Goal: Register for event/course

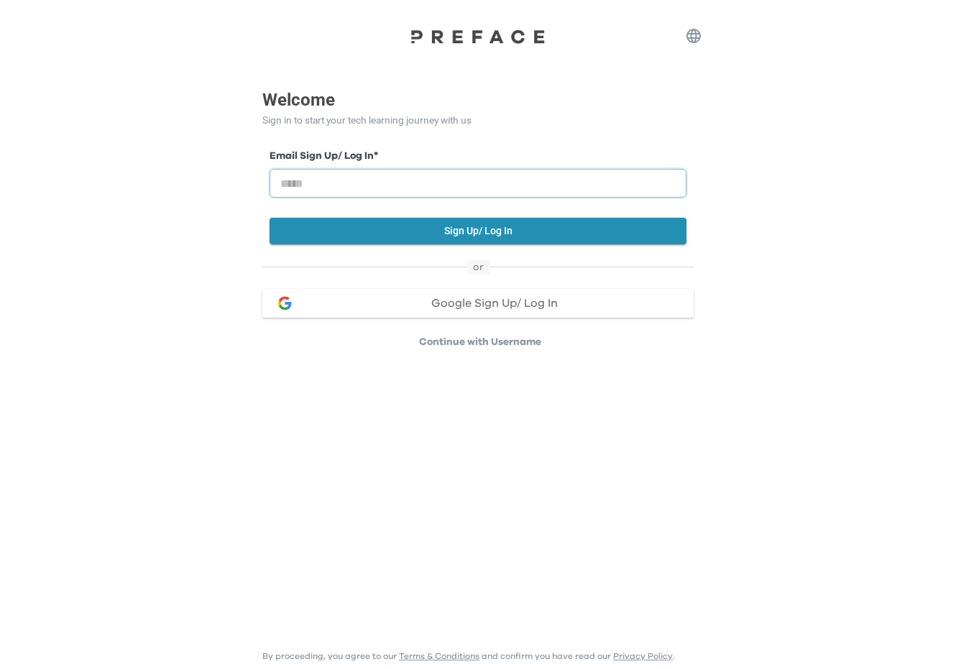
click at [426, 178] on input "email" at bounding box center [478, 183] width 417 height 29
type input "**********"
click at [444, 234] on button "Sign Up/ Log In" at bounding box center [478, 231] width 417 height 27
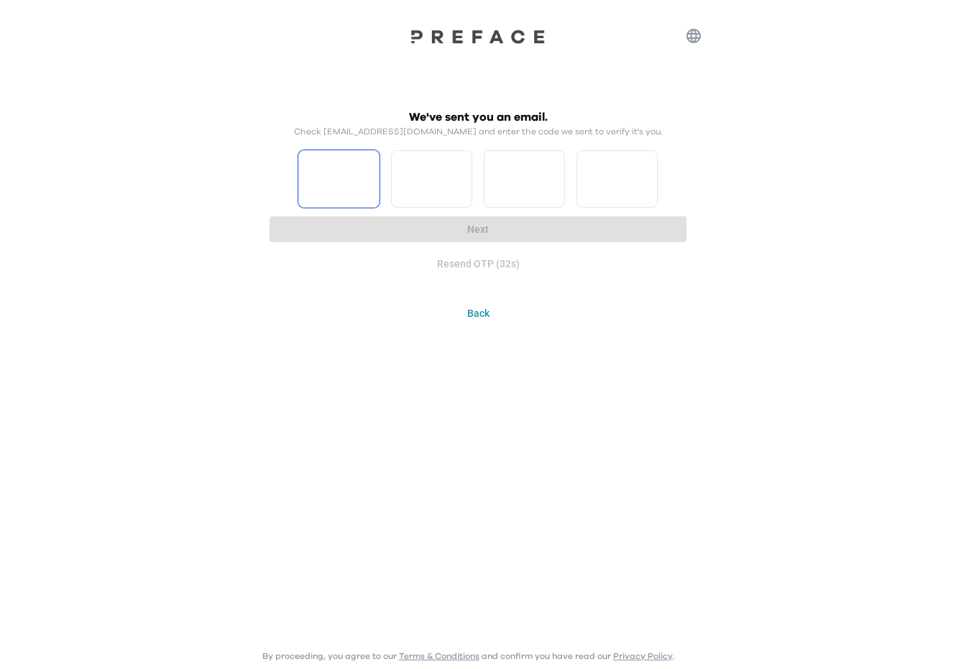
click at [370, 183] on input "Please enter OTP character 1" at bounding box center [338, 179] width 81 height 58
click at [352, 175] on input "Please enter OTP character 1" at bounding box center [338, 179] width 81 height 58
click at [559, 283] on div "We've sent you an email. Check tjenny88@yahoo.com.hk and enter the code we sent…" at bounding box center [477, 192] width 431 height 183
click at [450, 263] on div "Resend OTP (24s)" at bounding box center [478, 264] width 417 height 27
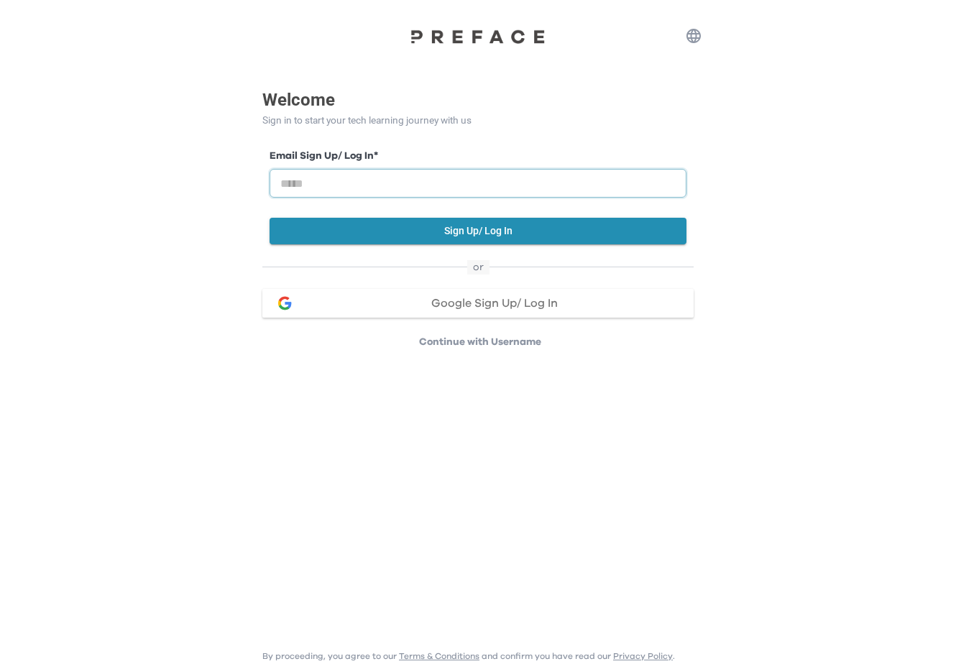
click at [362, 181] on input "email" at bounding box center [478, 183] width 417 height 29
type input "**********"
click at [468, 232] on button "Sign Up/ Log In" at bounding box center [478, 231] width 417 height 27
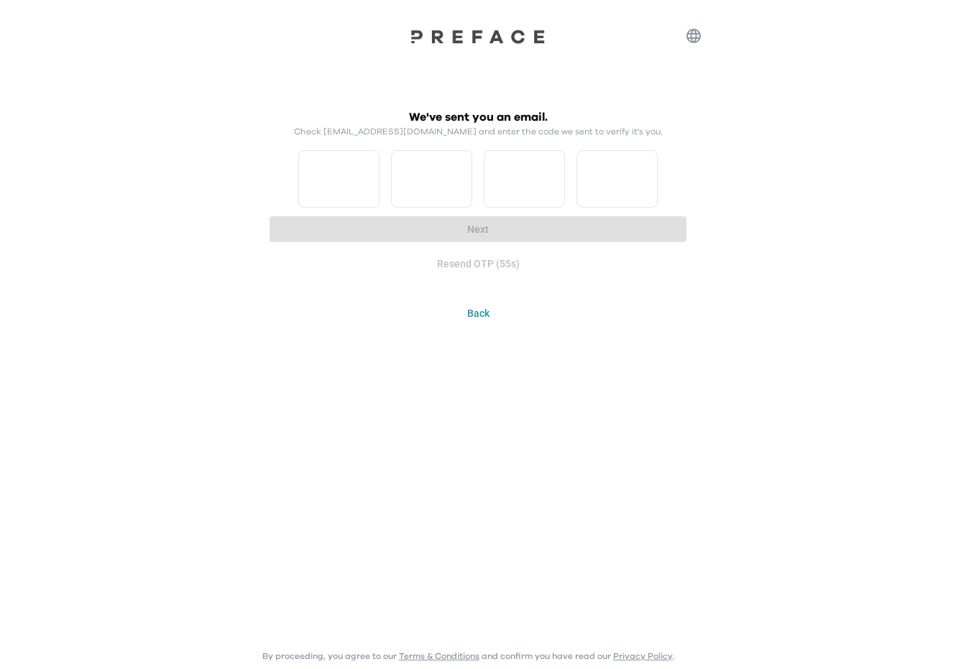
click at [700, 38] on icon "button" at bounding box center [694, 36] width 14 height 14
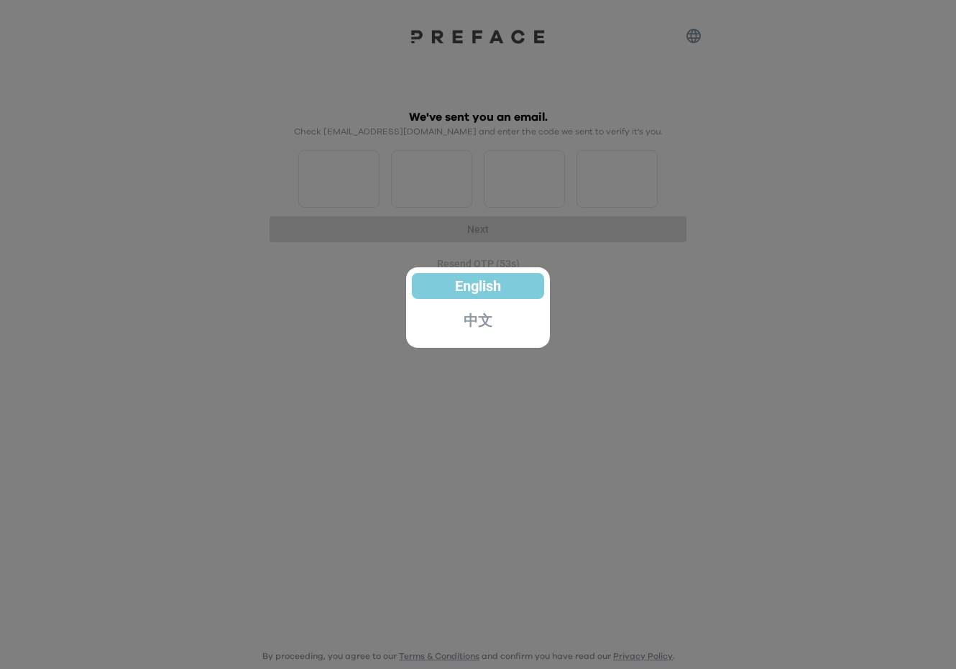
click at [475, 320] on p "中文" at bounding box center [478, 321] width 29 height 14
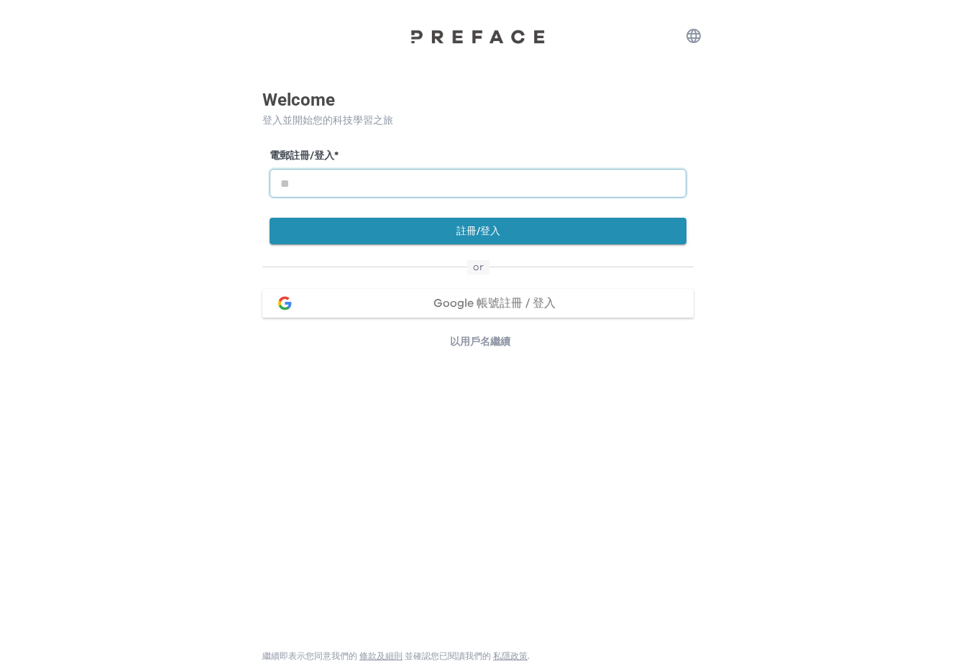
click at [368, 190] on input "email" at bounding box center [478, 183] width 417 height 29
type input "**********"
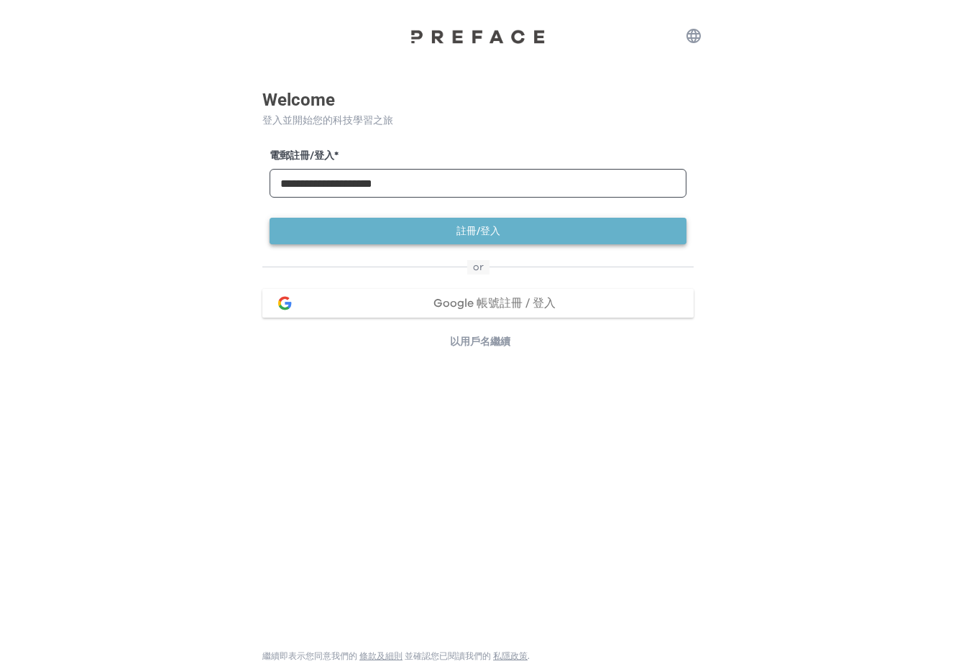
click at [453, 232] on button "註冊/登入" at bounding box center [478, 231] width 417 height 27
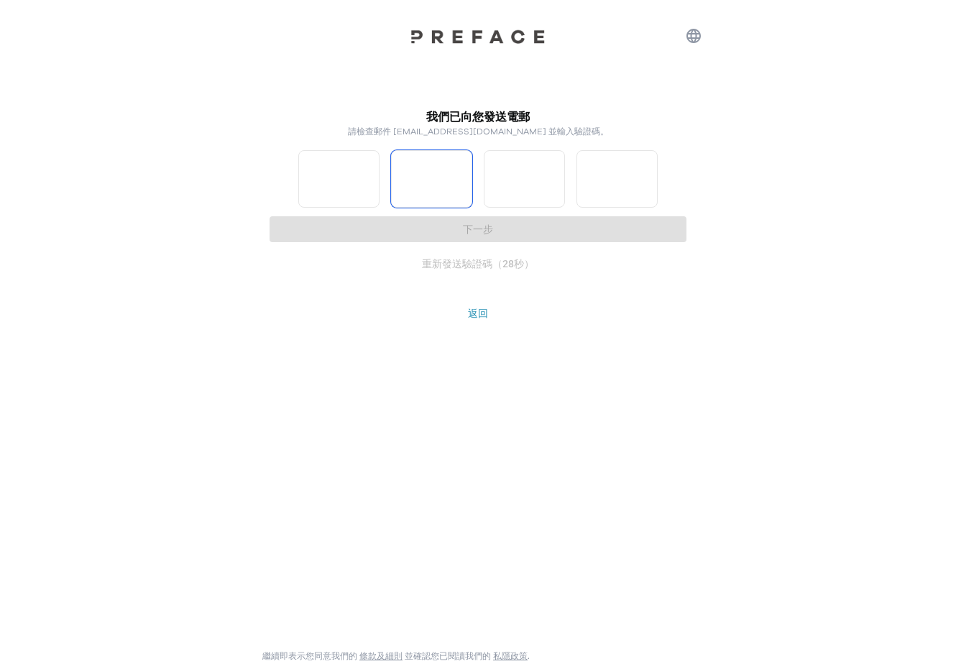
click at [368, 178] on input "*" at bounding box center [338, 179] width 81 height 58
click at [367, 177] on input "*" at bounding box center [338, 179] width 81 height 58
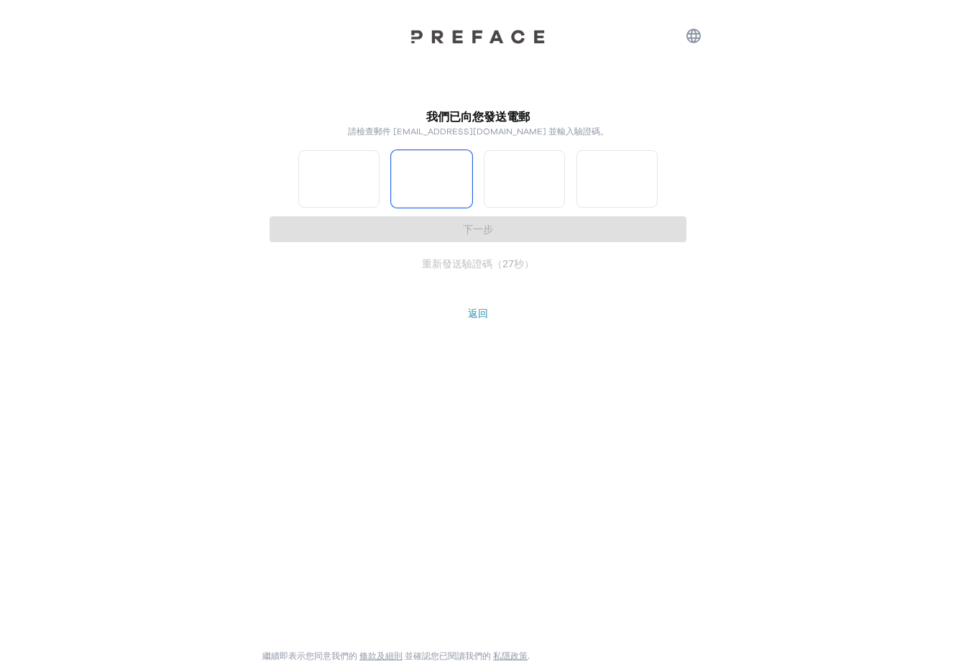
click at [367, 177] on input "*" at bounding box center [338, 179] width 81 height 58
type input "*"
click at [367, 177] on input "*" at bounding box center [338, 179] width 81 height 58
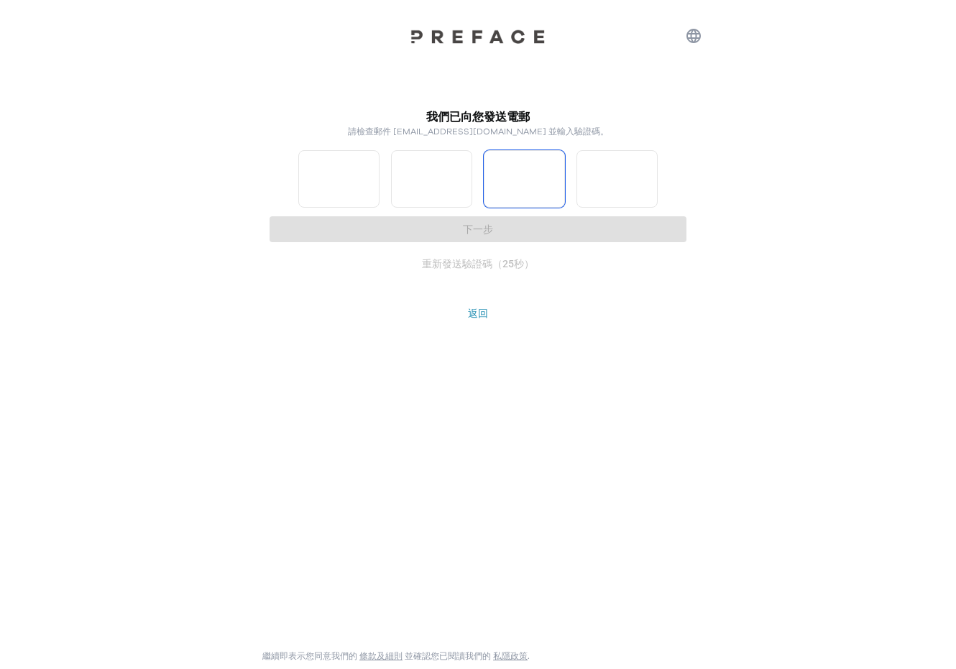
click at [456, 174] on input "*" at bounding box center [431, 179] width 81 height 58
click at [457, 173] on input "*" at bounding box center [431, 179] width 81 height 58
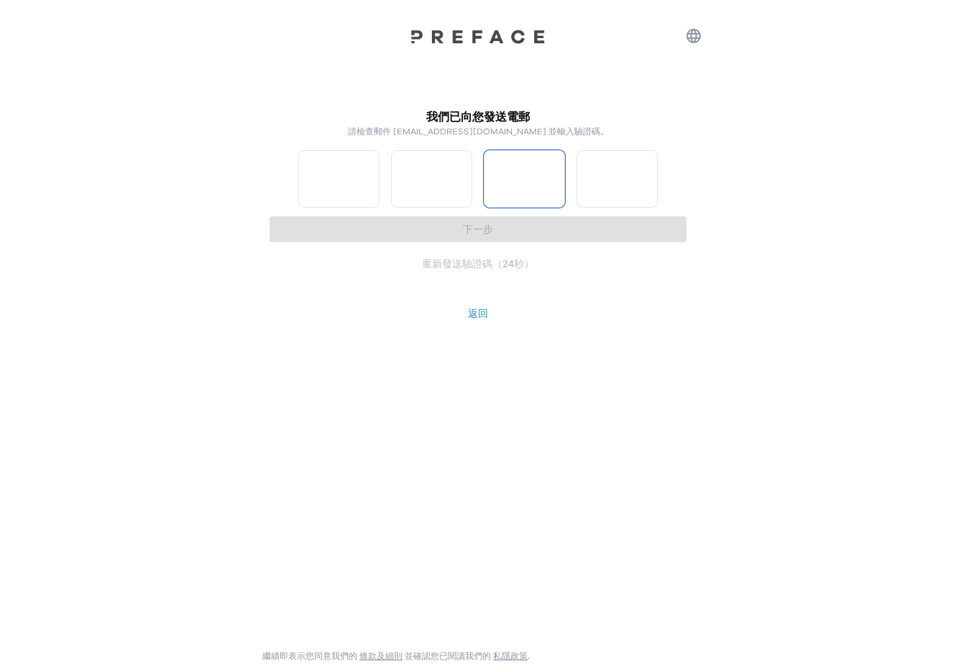
click at [457, 173] on input "*" at bounding box center [431, 179] width 81 height 58
type input "*"
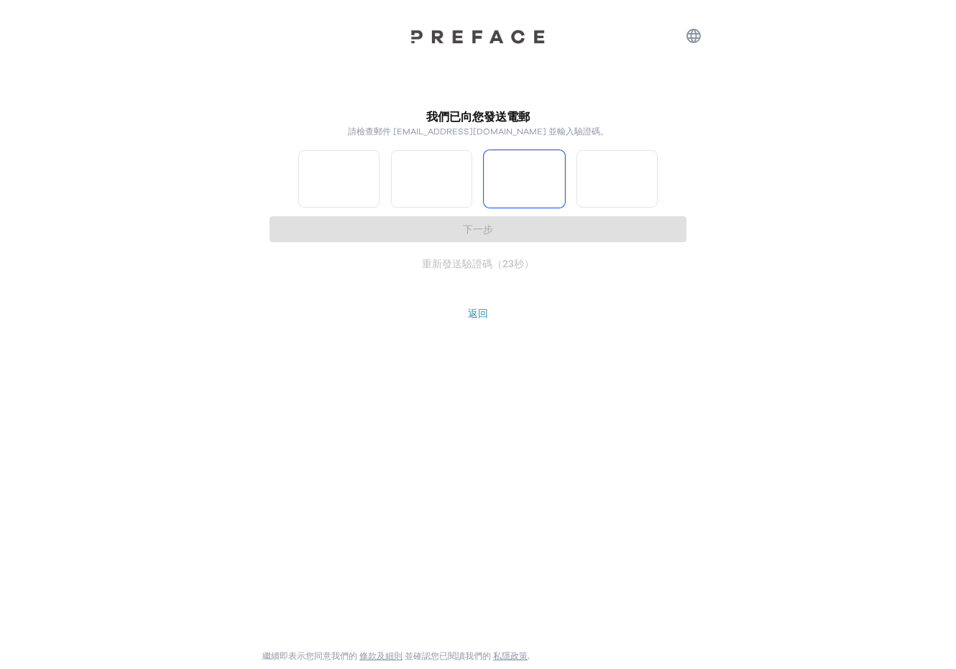
click at [457, 173] on input "*" at bounding box center [431, 179] width 81 height 58
click at [552, 178] on input "*" at bounding box center [524, 179] width 81 height 58
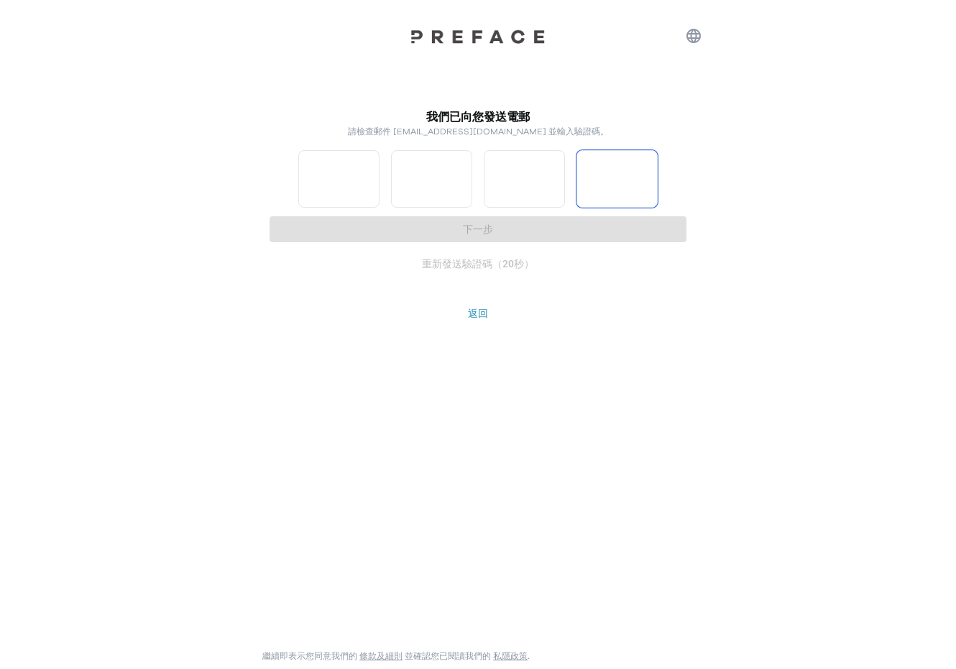
type input "*"
click at [552, 178] on input "*" at bounding box center [524, 179] width 81 height 58
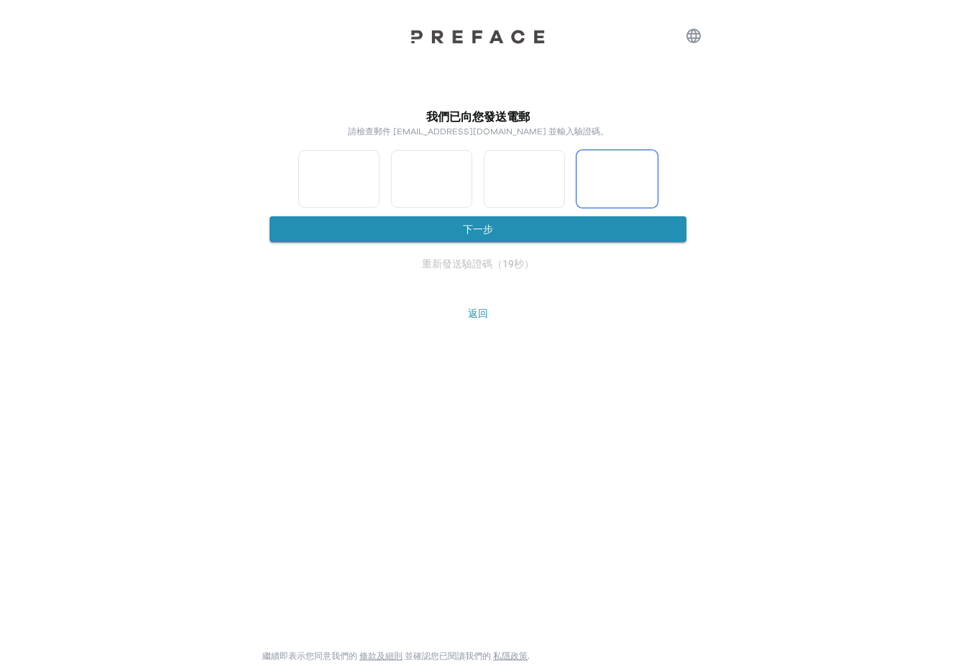
click at [649, 175] on input "*" at bounding box center [617, 179] width 81 height 58
type input "*"
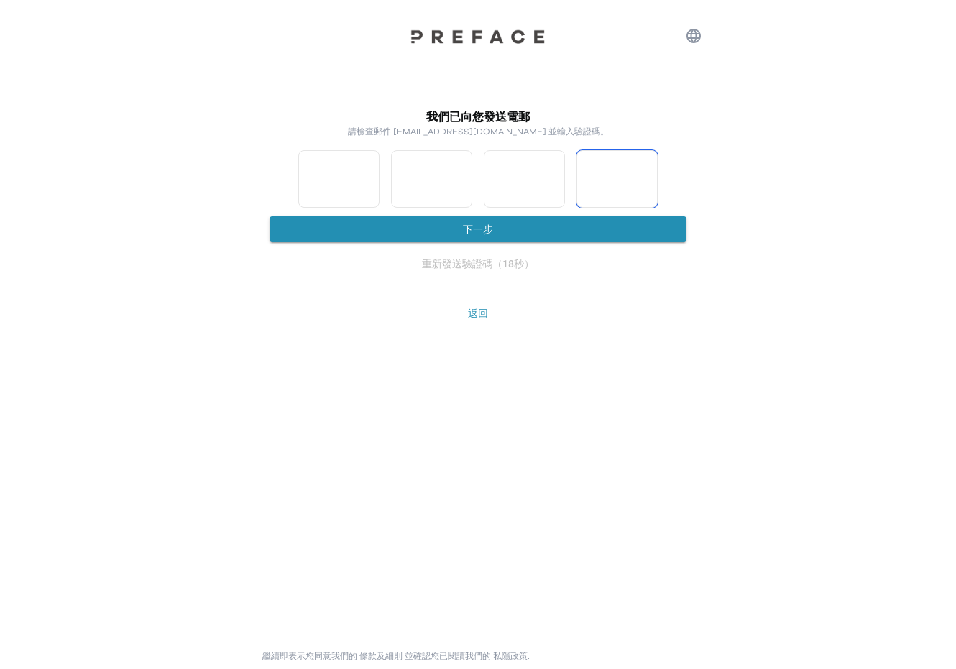
click at [649, 175] on input "*" at bounding box center [617, 179] width 81 height 58
click at [544, 232] on button "下一步" at bounding box center [478, 229] width 417 height 27
type input "*"
click at [367, 183] on input "*" at bounding box center [338, 179] width 81 height 58
type input "*"
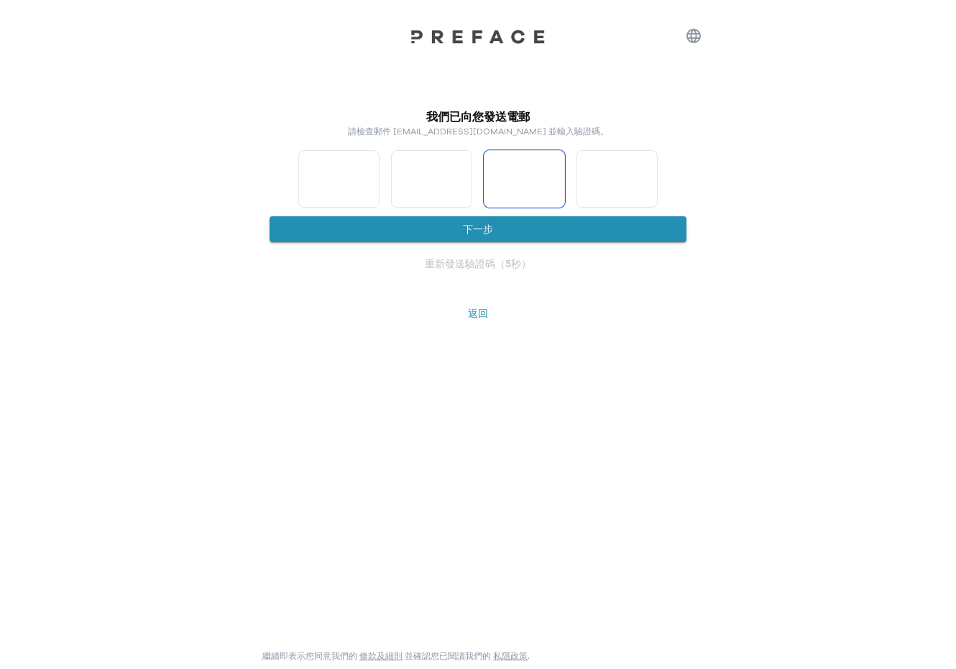
click at [461, 183] on input "*" at bounding box center [431, 179] width 81 height 58
click at [550, 181] on input "*" at bounding box center [524, 179] width 81 height 58
click at [553, 174] on input "*" at bounding box center [524, 179] width 81 height 58
type input "*"
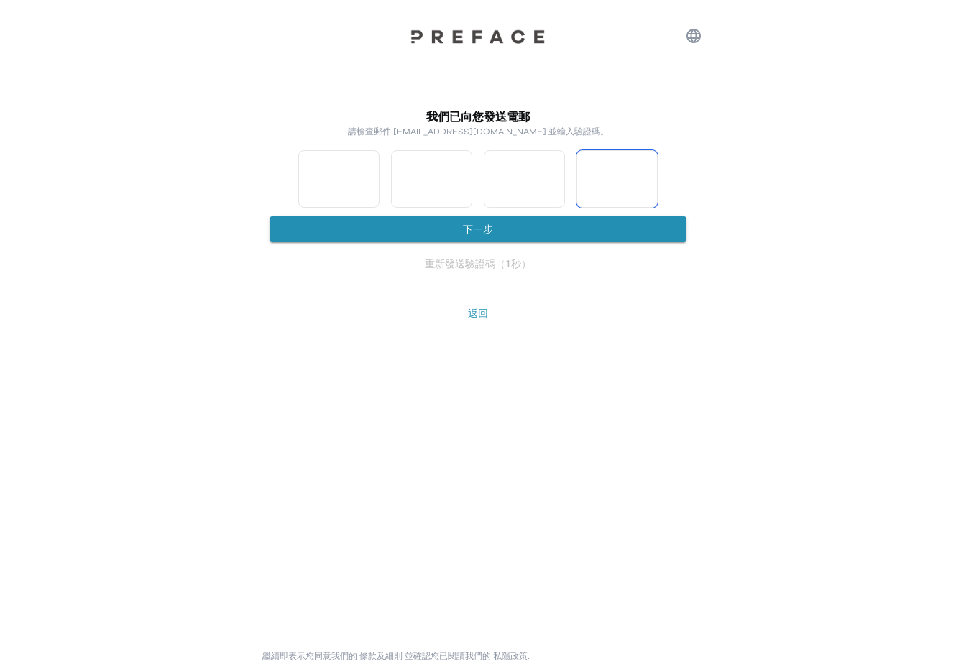
click at [553, 174] on input "*" at bounding box center [524, 179] width 81 height 58
click at [457, 180] on input "*" at bounding box center [431, 179] width 81 height 58
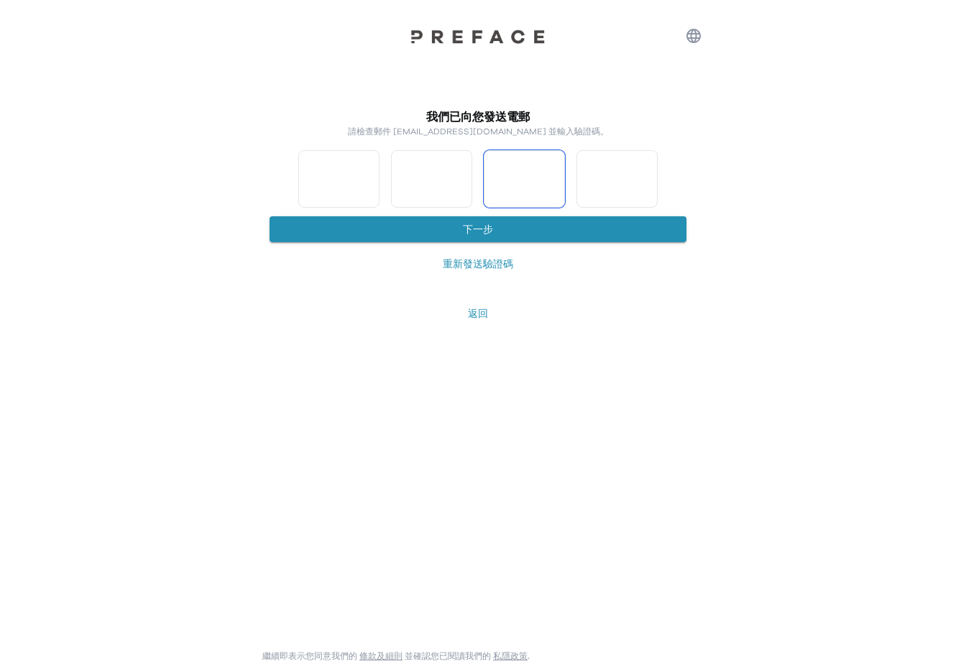
type input "*"
click at [457, 180] on input "*" at bounding box center [431, 179] width 81 height 58
type input "*"
click at [554, 178] on input "*" at bounding box center [524, 179] width 81 height 58
click at [644, 175] on input "*" at bounding box center [617, 179] width 81 height 58
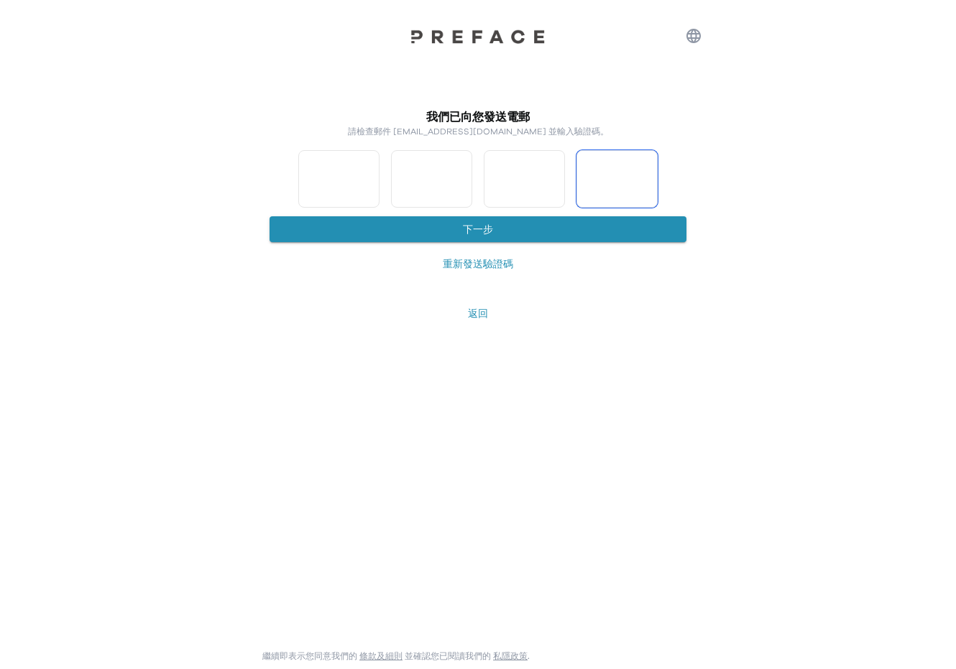
type input "*"
drag, startPoint x: 644, startPoint y: 175, endPoint x: 631, endPoint y: 183, distance: 15.8
click at [644, 175] on input "*" at bounding box center [617, 179] width 81 height 58
click at [573, 216] on button "下一步" at bounding box center [478, 229] width 417 height 27
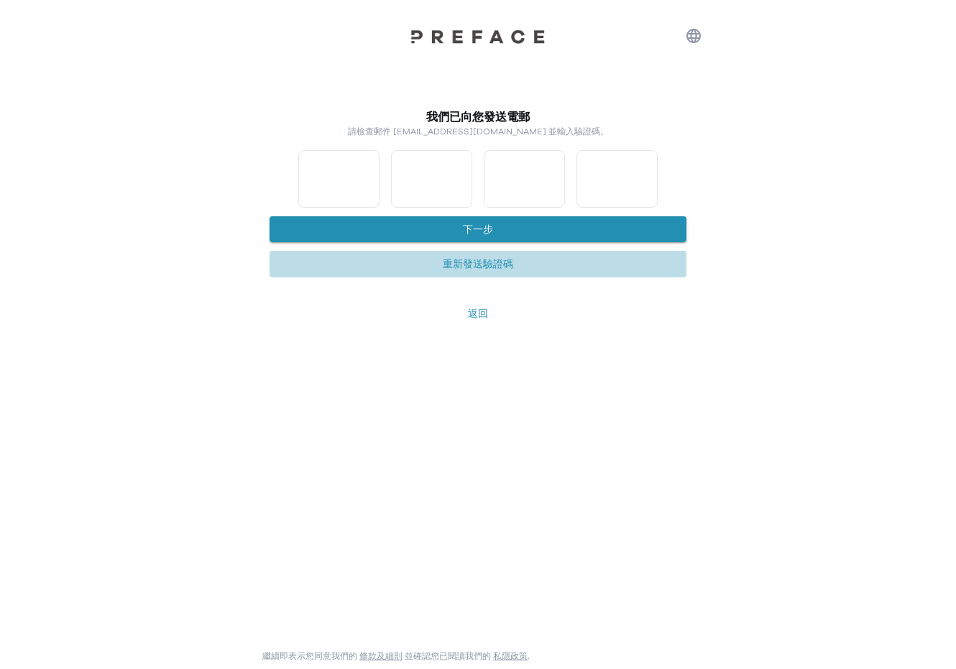
click at [485, 265] on button "重新發送驗證碼" at bounding box center [478, 264] width 417 height 27
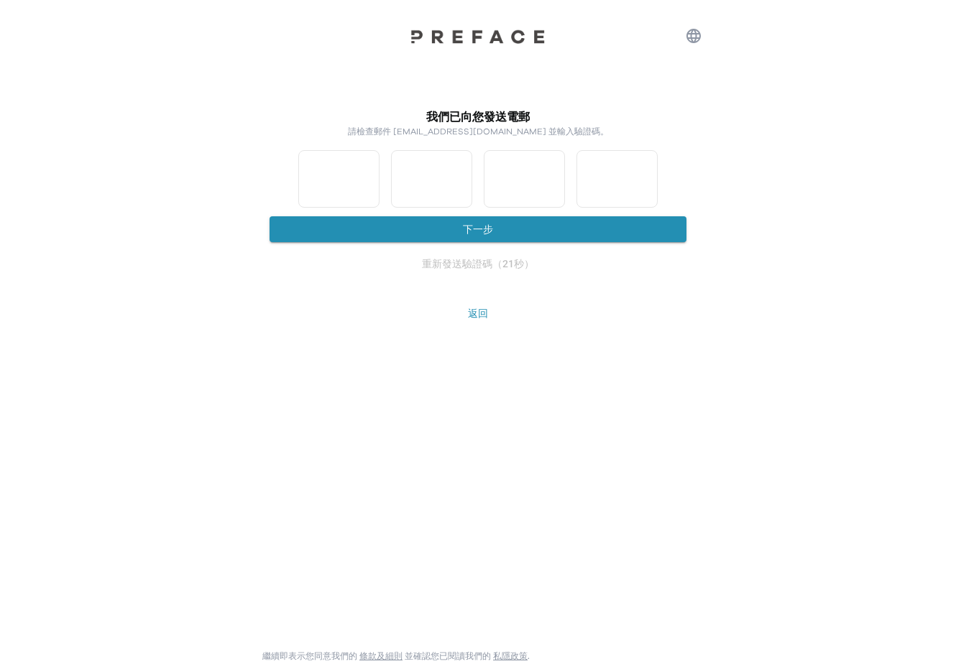
scroll to position [0, 1]
click at [459, 176] on input "*" at bounding box center [431, 179] width 81 height 58
type input "*"
click at [459, 176] on input "*" at bounding box center [431, 179] width 81 height 58
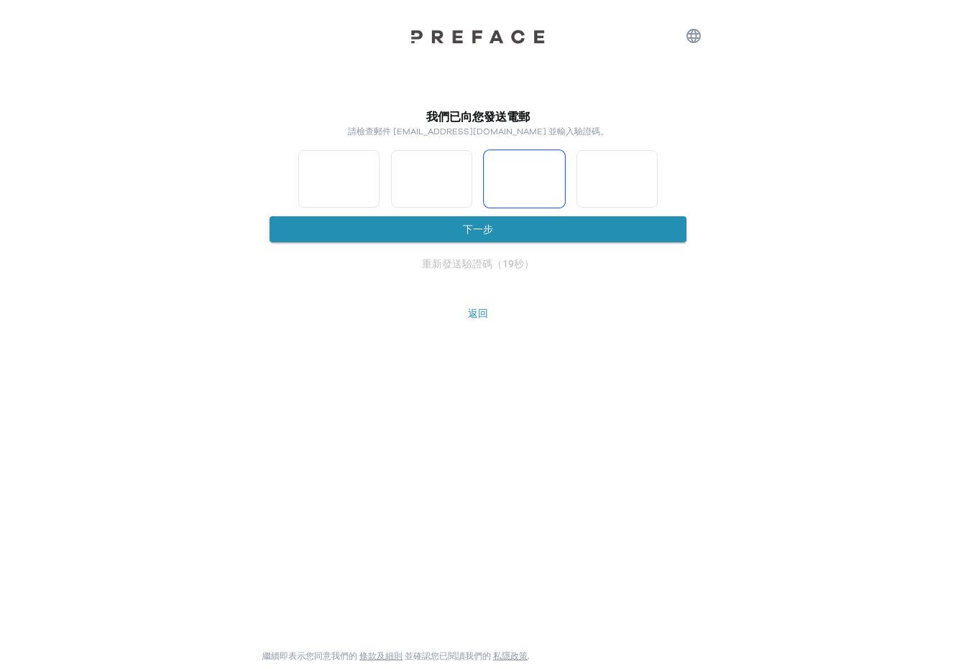
scroll to position [0, 0]
type input "*"
click at [555, 174] on input "*" at bounding box center [524, 179] width 81 height 58
type input "*"
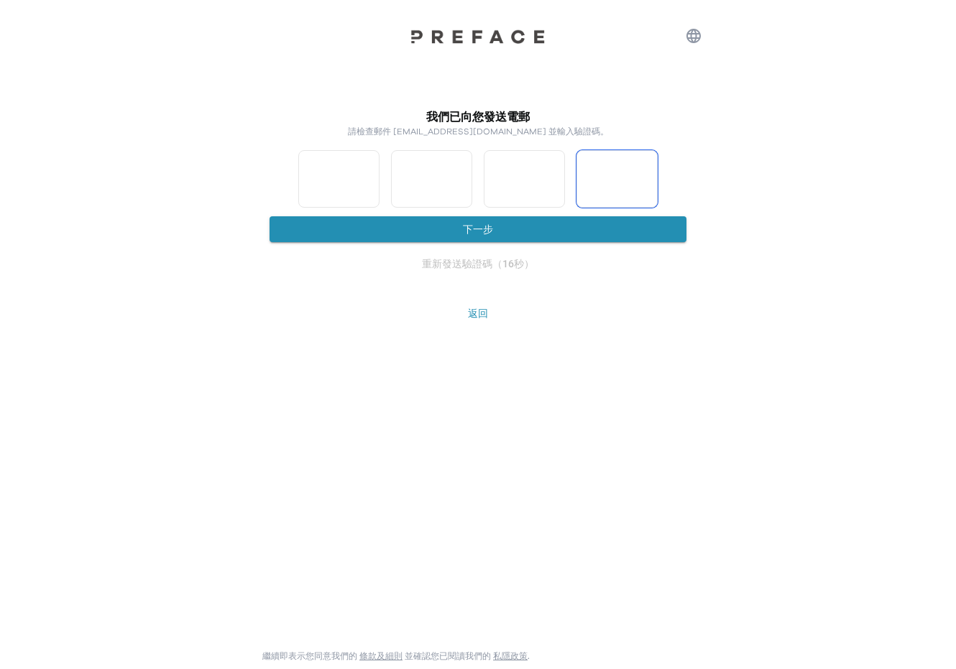
click at [648, 176] on input "*" at bounding box center [617, 179] width 81 height 58
click at [593, 227] on button "下一步" at bounding box center [478, 229] width 417 height 27
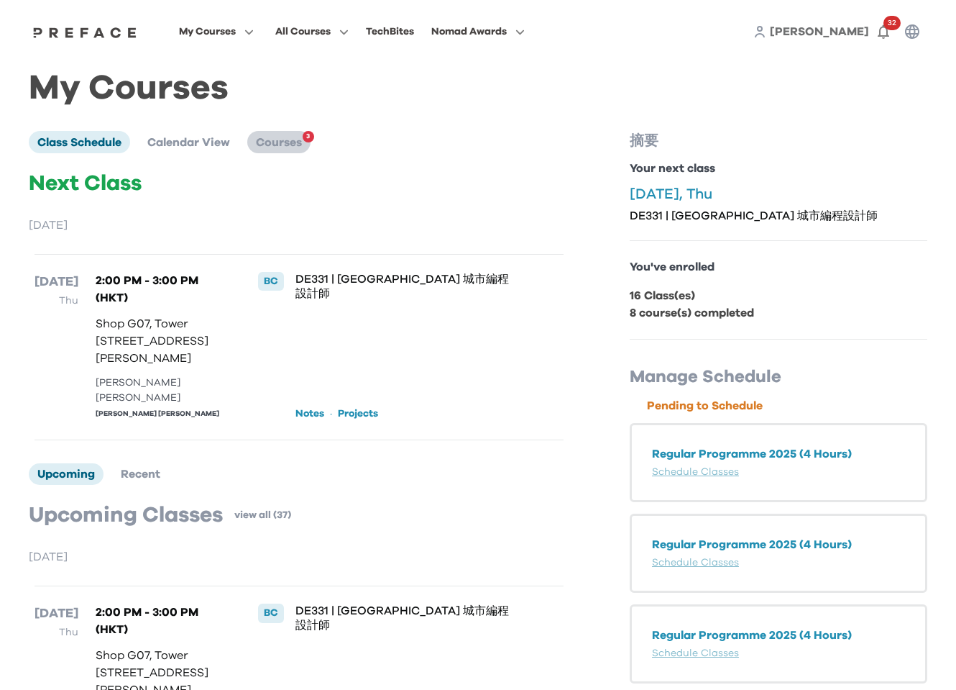
click at [276, 137] on span "Courses" at bounding box center [279, 143] width 46 height 12
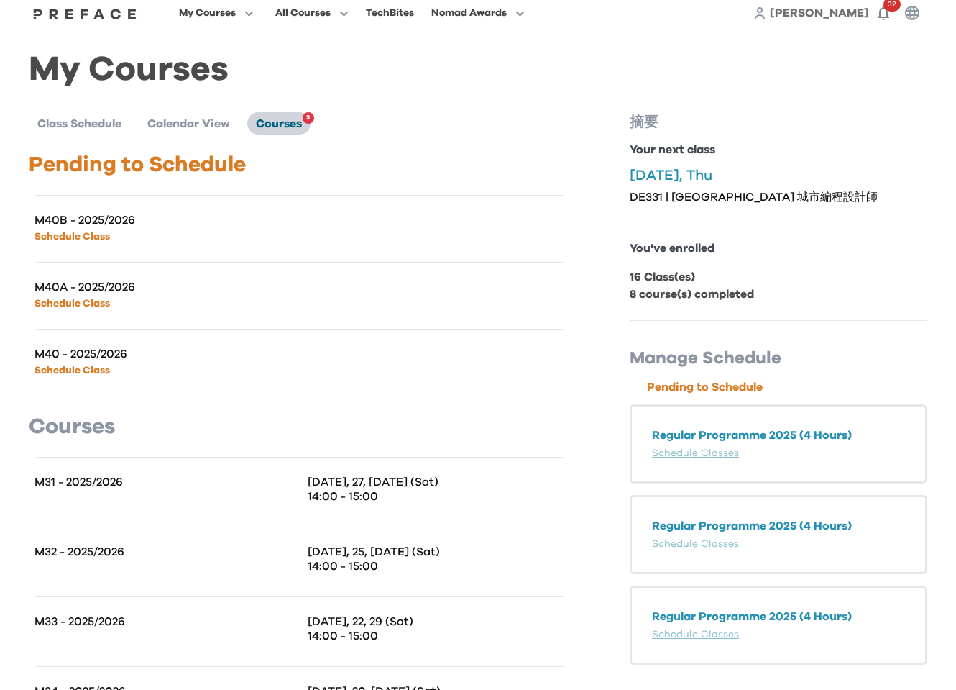
scroll to position [19, 0]
click at [76, 358] on p "M40 - 2025/2026" at bounding box center [167, 353] width 265 height 14
click at [76, 366] on link "Schedule Class" at bounding box center [73, 370] width 76 height 10
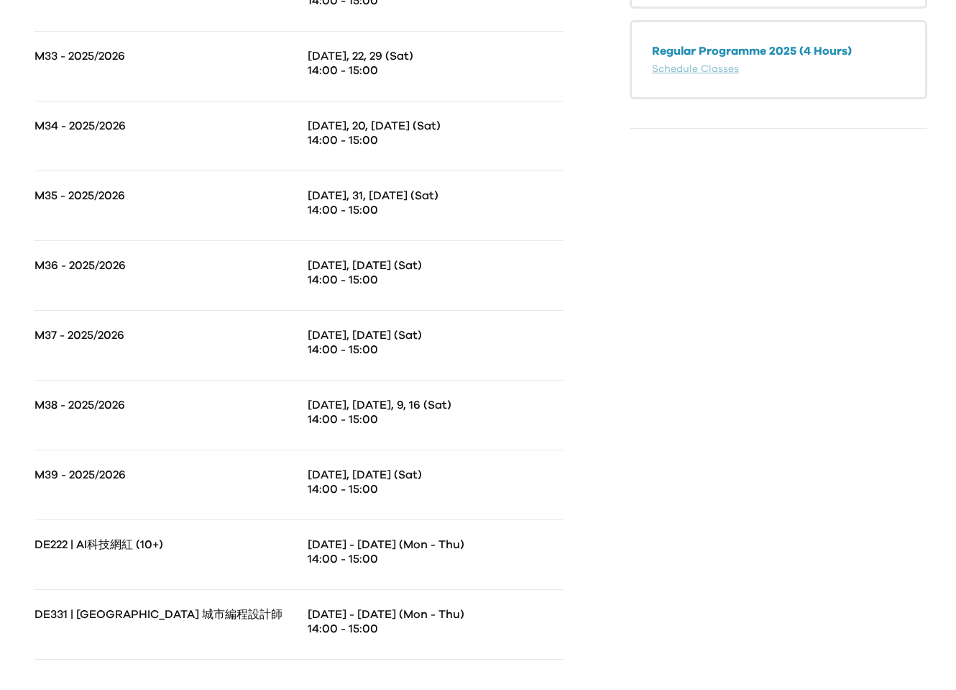
scroll to position [583, 0]
click at [387, 618] on p "Aug 18 - 21 (Mon - Thu)" at bounding box center [436, 615] width 256 height 14
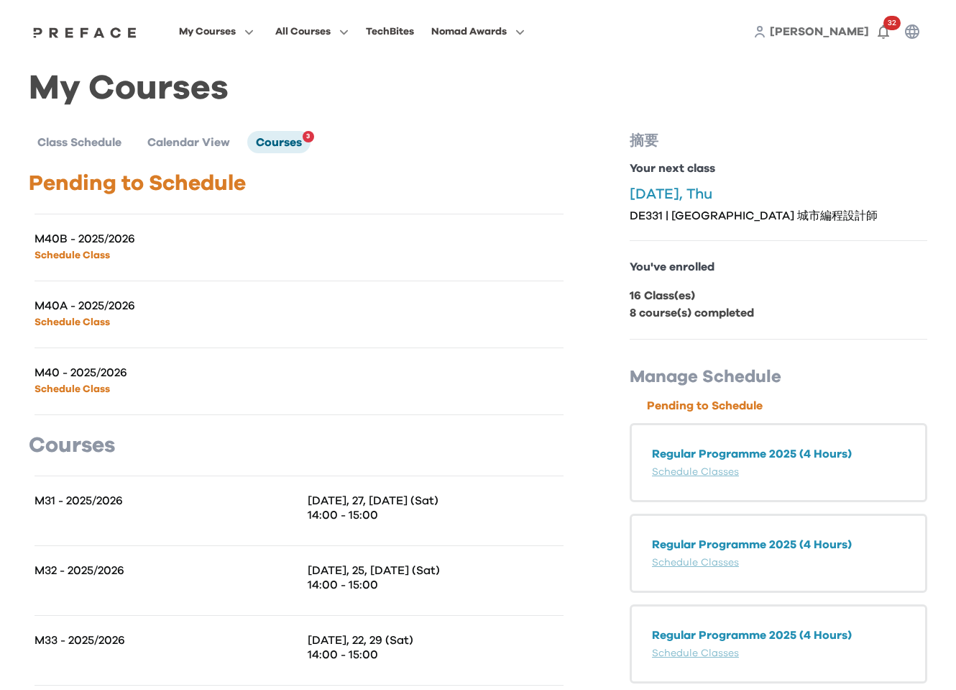
scroll to position [0, 0]
click at [882, 28] on icon "button" at bounding box center [883, 31] width 17 height 17
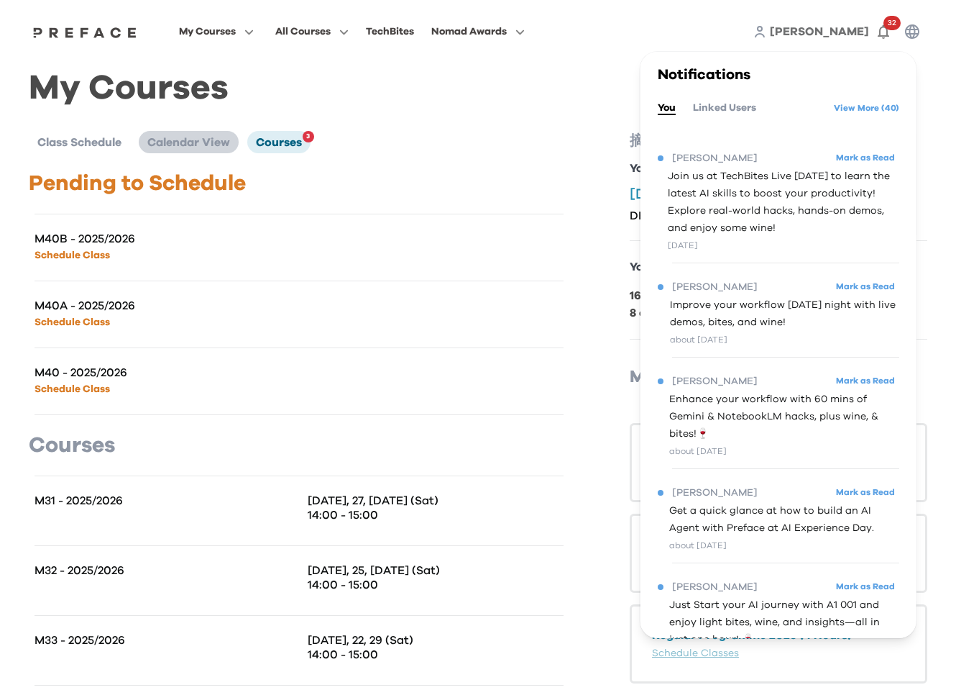
click at [180, 145] on span "Calendar View" at bounding box center [188, 143] width 83 height 12
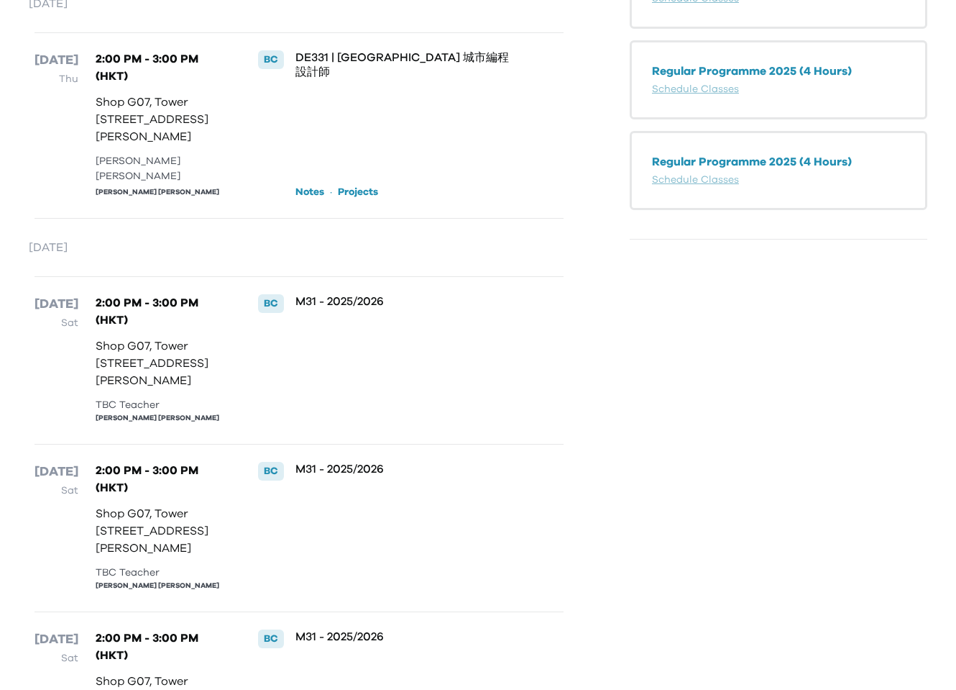
scroll to position [476, 0]
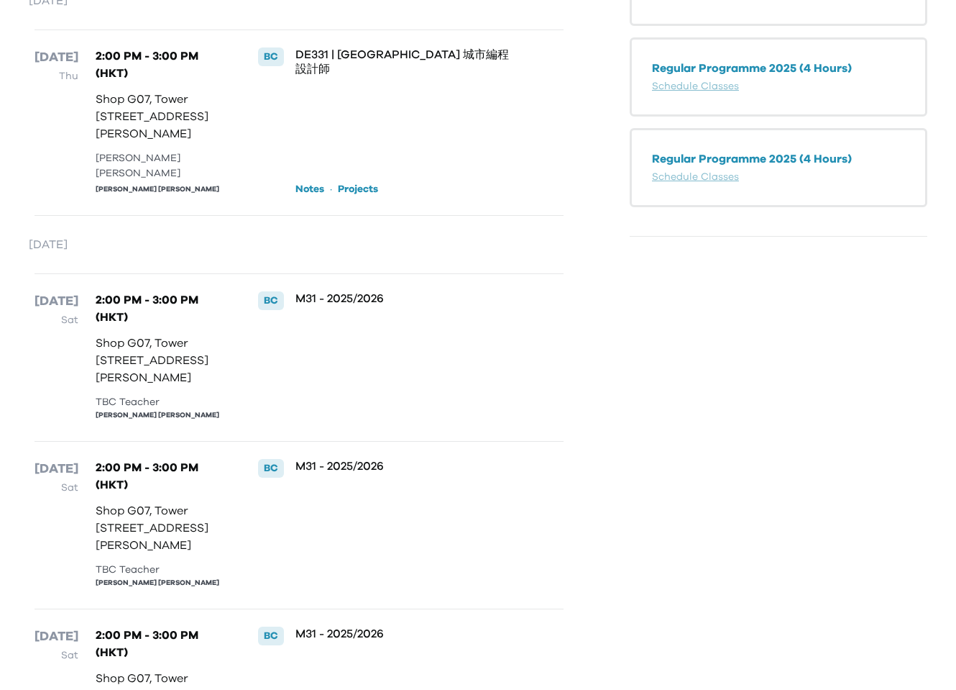
click at [313, 196] on link "Notes" at bounding box center [310, 189] width 29 height 14
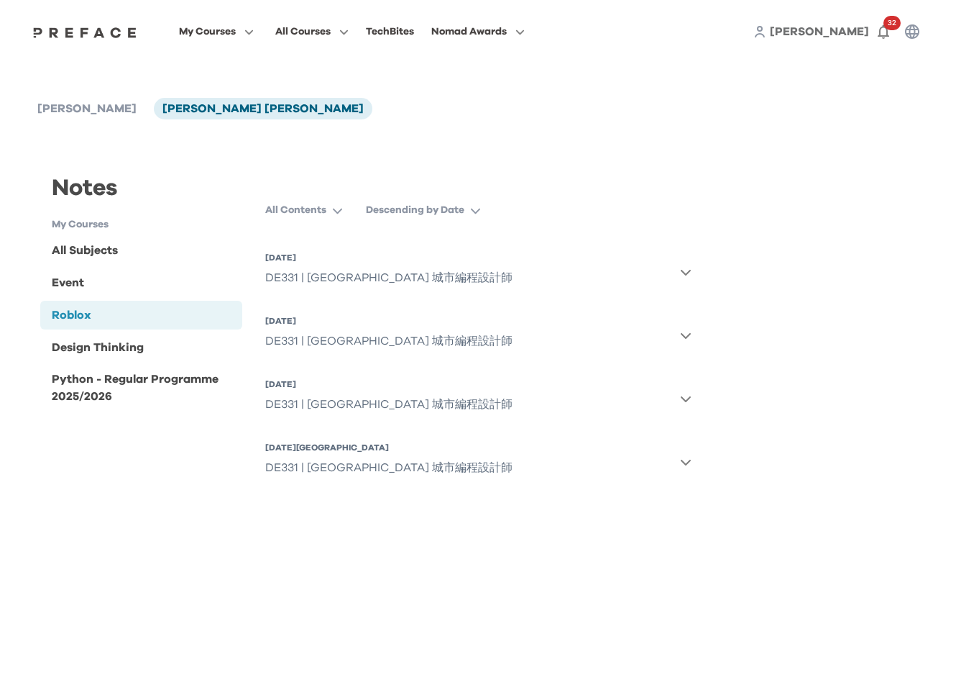
click at [680, 270] on icon "button" at bounding box center [686, 272] width 12 height 12
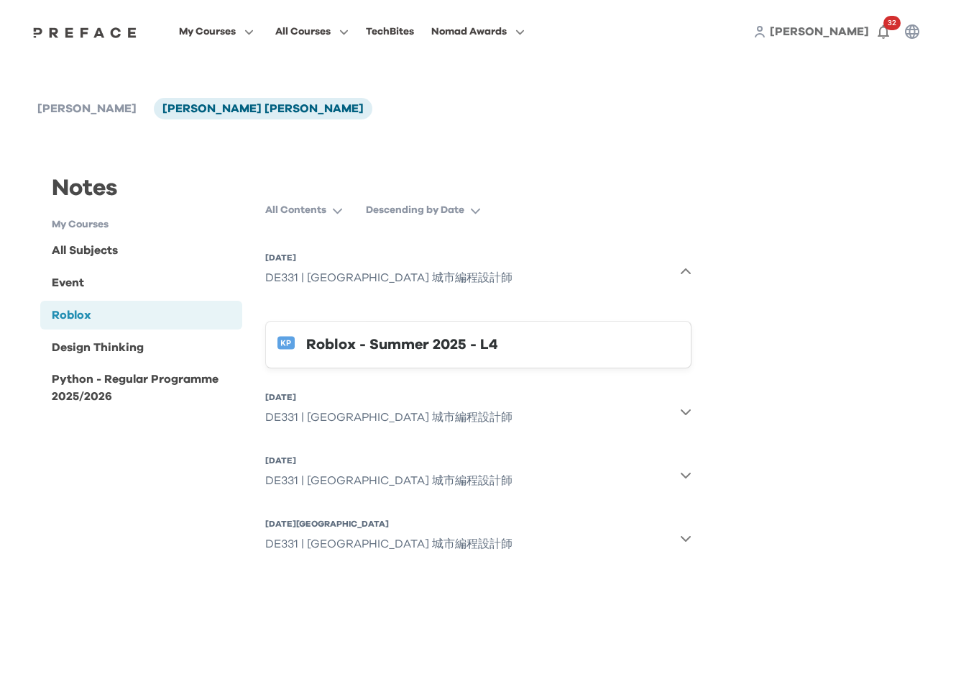
drag, startPoint x: 385, startPoint y: 344, endPoint x: 388, endPoint y: 324, distance: 20.2
click at [385, 344] on div "Roblox - Summer 2025 - L4" at bounding box center [492, 344] width 373 height 23
